Goal: Complete application form: Complete application form

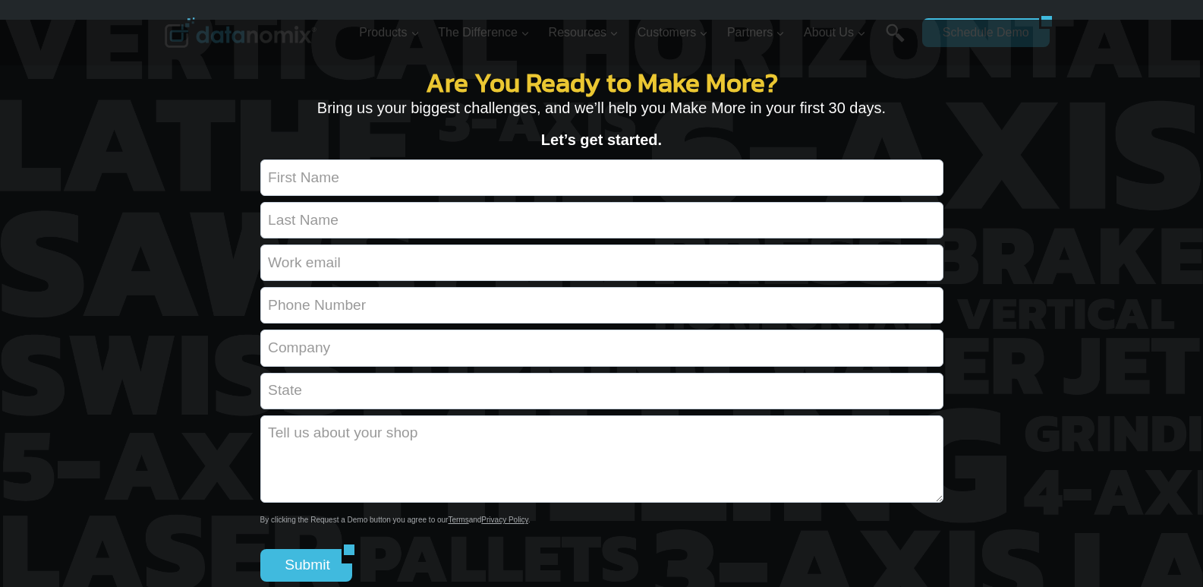
scroll to position [5661, 0]
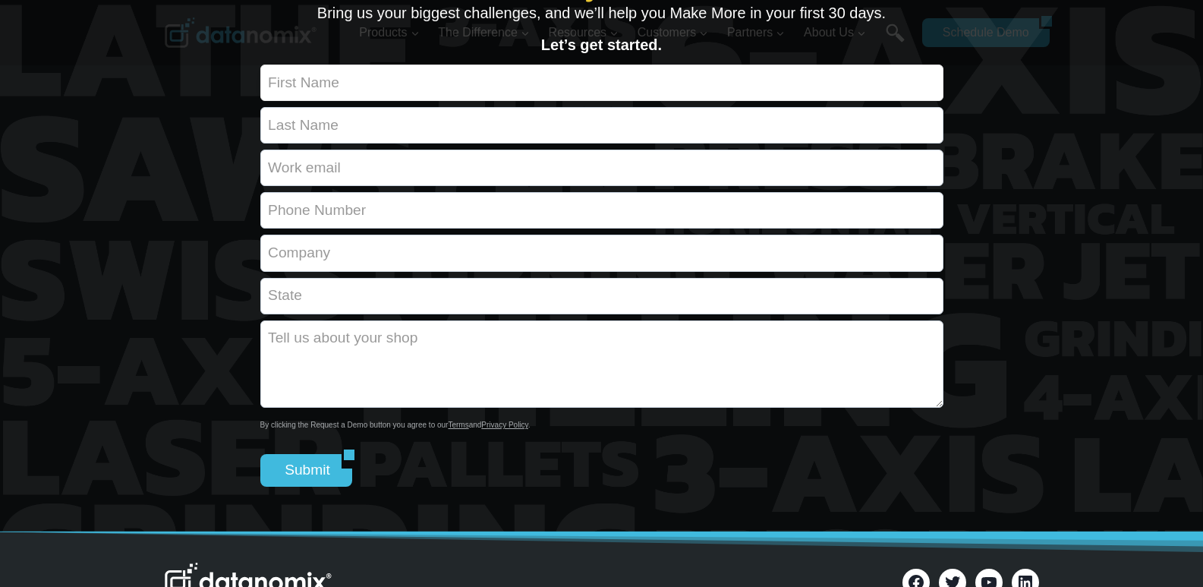
click at [658, 101] on input "Contact form" at bounding box center [601, 83] width 683 height 36
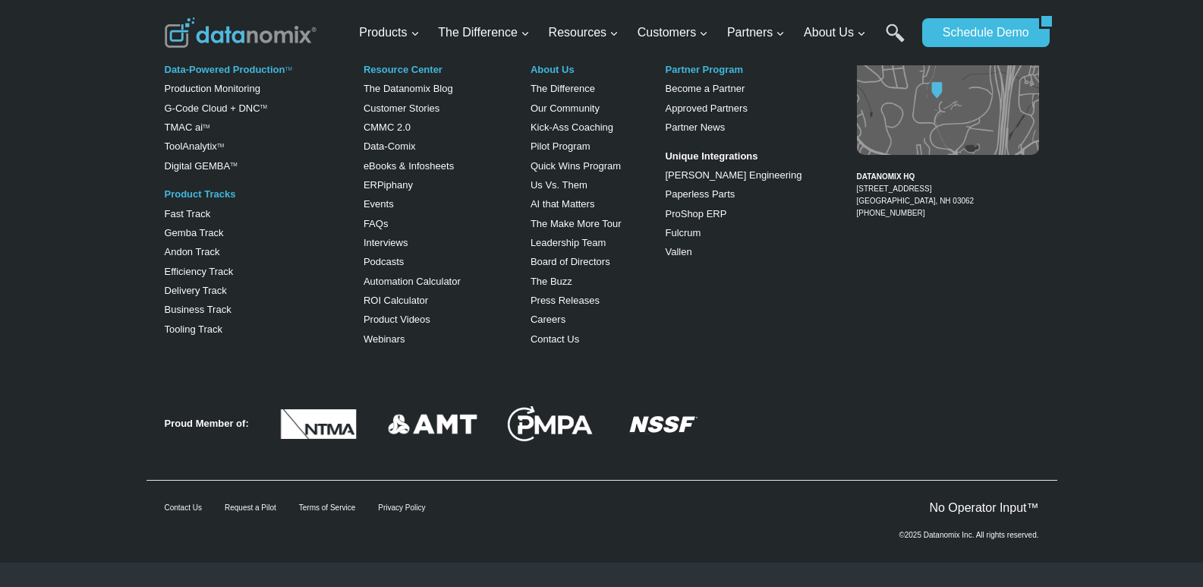
scroll to position [6793, 0]
type input "[PERSON_NAME]"
